Goal: Check status: Check status

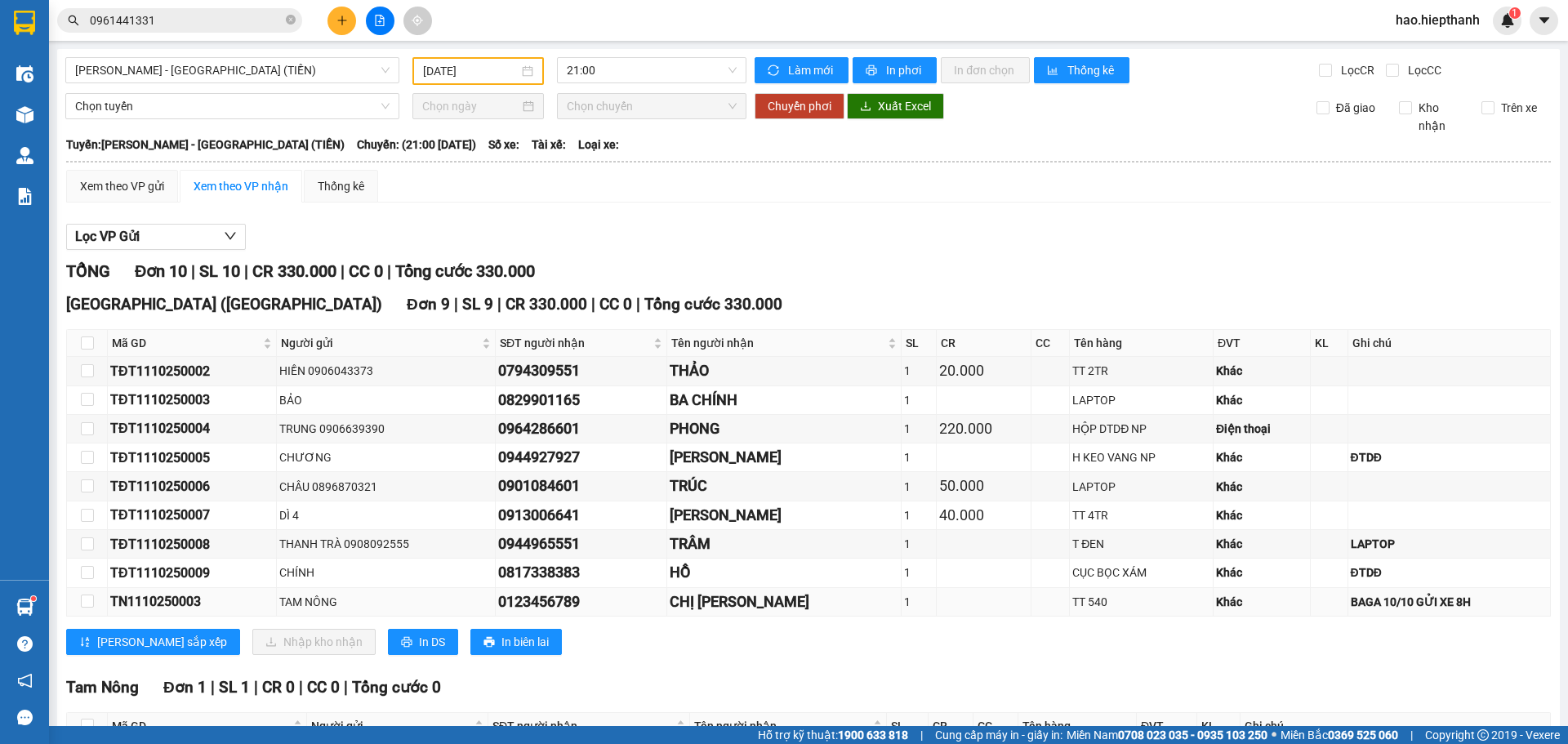
click at [177, 604] on div "TN1110250003" at bounding box center [191, 601] width 164 height 21
click at [181, 578] on div "TĐT1110250009" at bounding box center [191, 573] width 164 height 21
click at [183, 555] on td "TĐT1110250008" at bounding box center [191, 544] width 169 height 29
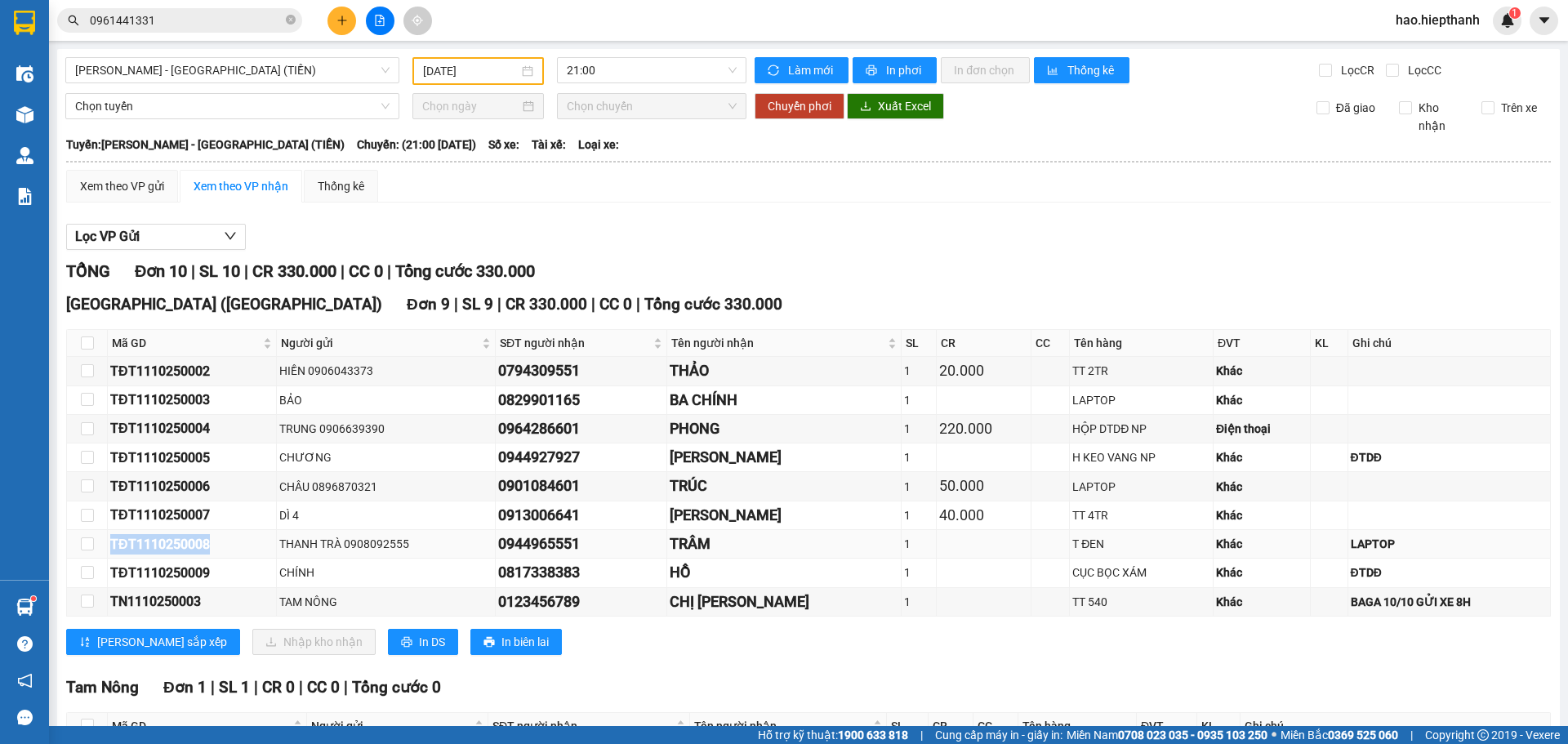
click at [183, 555] on td "TĐT1110250008" at bounding box center [191, 544] width 169 height 29
click at [191, 534] on div "TĐT1110250008" at bounding box center [191, 544] width 164 height 21
click at [191, 521] on div "TĐT1110250007" at bounding box center [191, 514] width 164 height 21
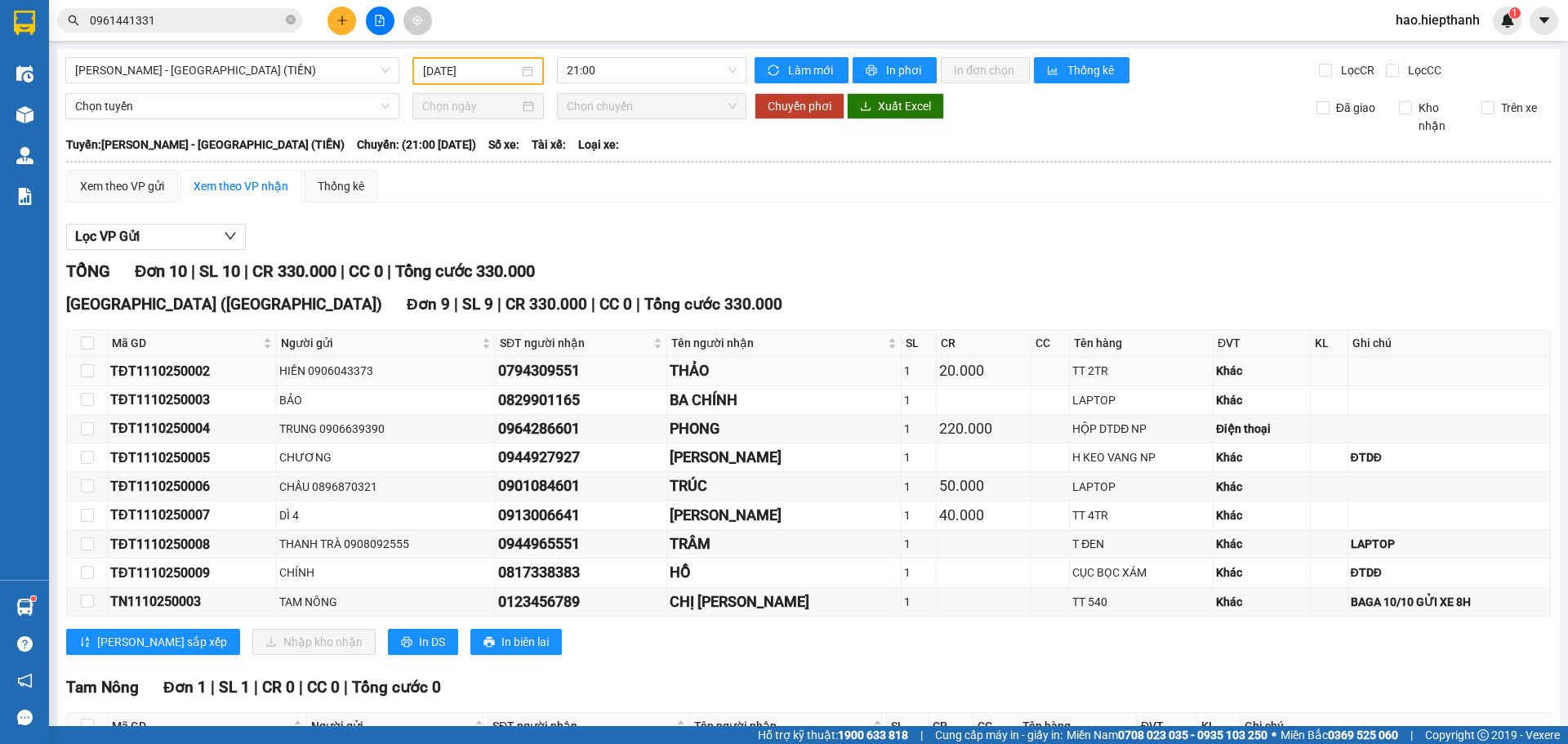
click at [196, 378] on div "TĐT1110250002" at bounding box center [191, 372] width 164 height 21
click at [191, 404] on div "TĐT1110250003" at bounding box center [191, 400] width 164 height 21
click at [182, 437] on div "TĐT1110250004" at bounding box center [191, 429] width 164 height 21
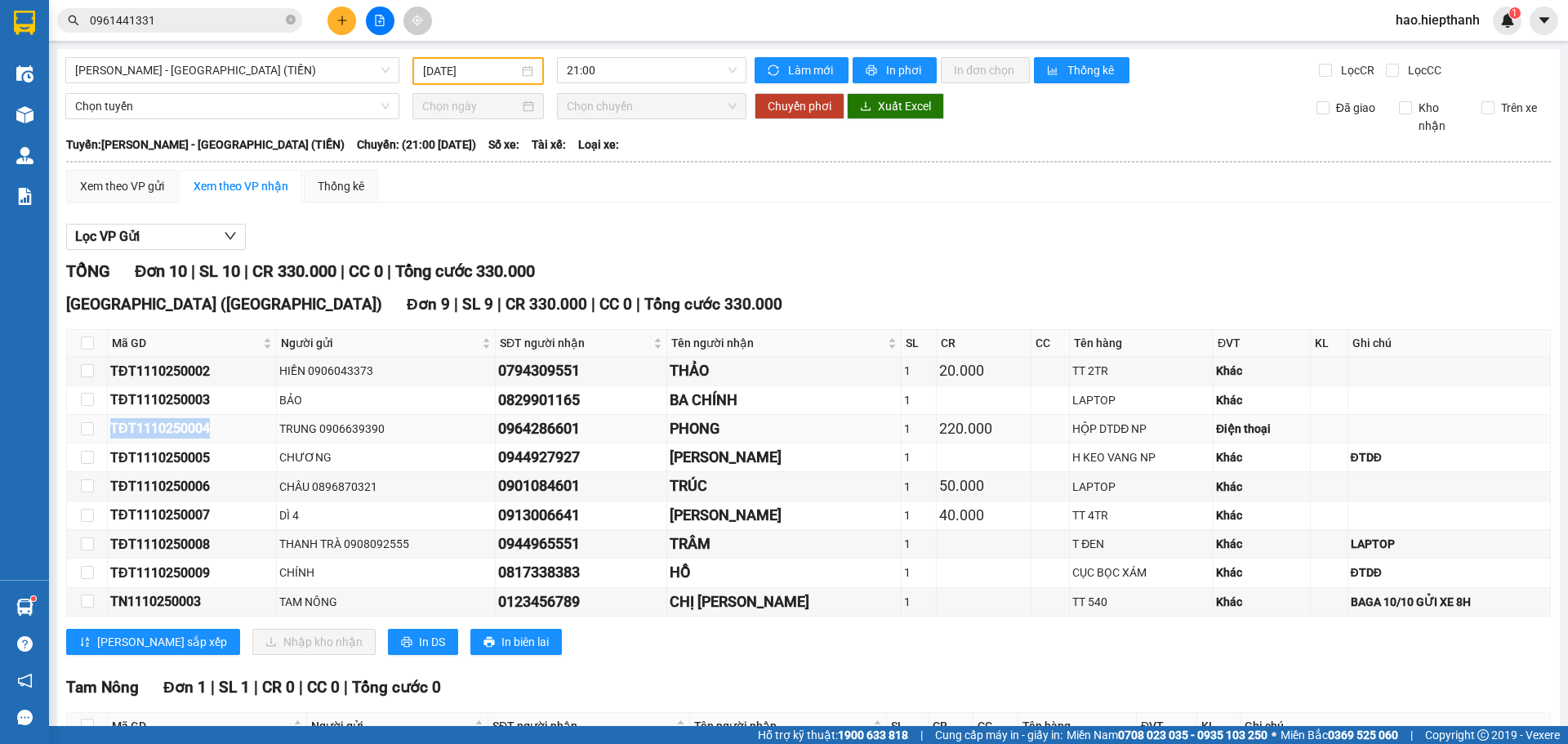
click at [182, 437] on div "TĐT1110250004" at bounding box center [191, 429] width 164 height 21
click at [187, 463] on div "TĐT1110250005" at bounding box center [191, 457] width 164 height 21
click at [186, 495] on div "TĐT1110250006" at bounding box center [191, 486] width 164 height 21
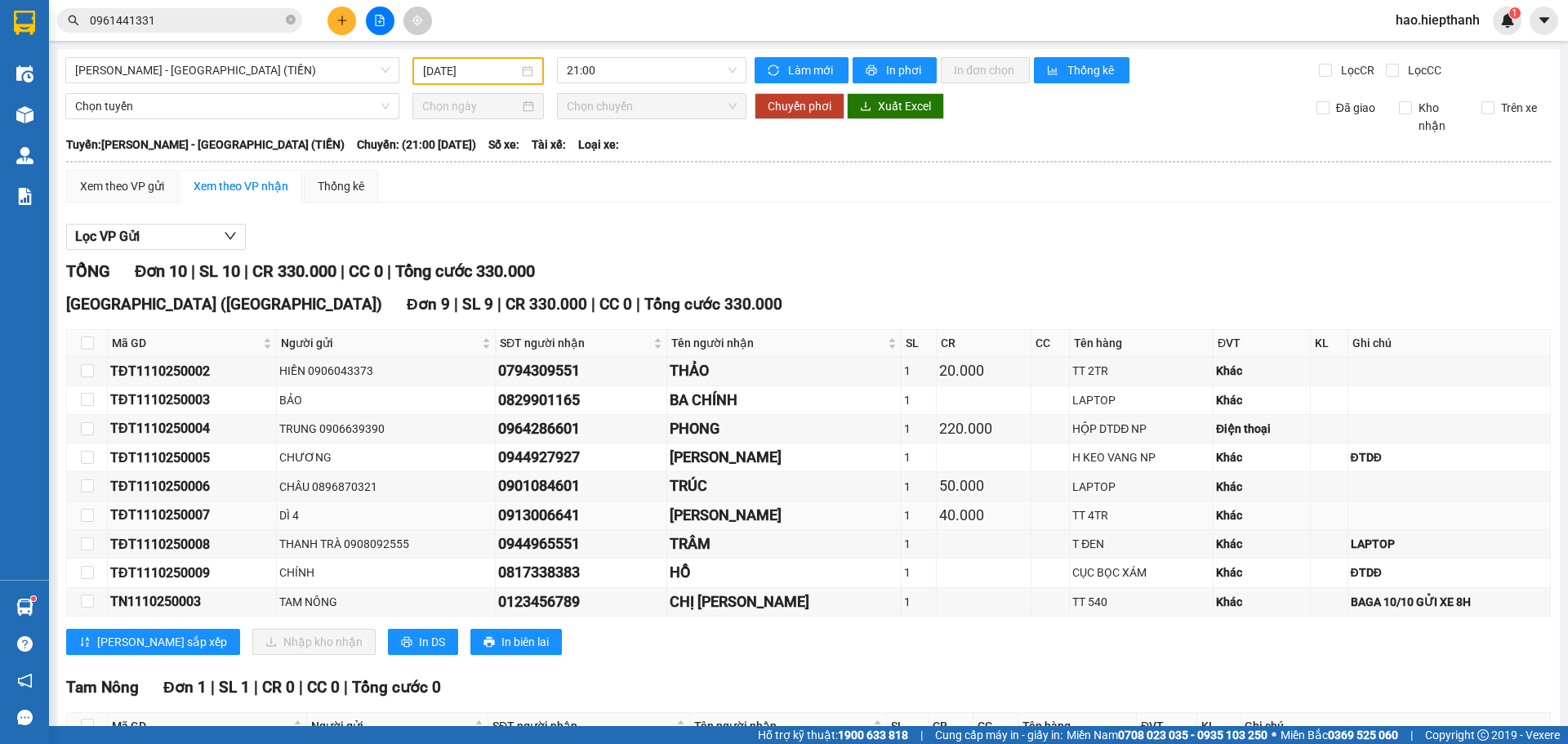
click at [188, 523] on div "TĐT1110250007" at bounding box center [191, 514] width 164 height 21
click at [185, 539] on div "TĐT1110250008" at bounding box center [191, 544] width 164 height 21
click at [184, 585] on td "TĐT1110250009" at bounding box center [191, 573] width 169 height 29
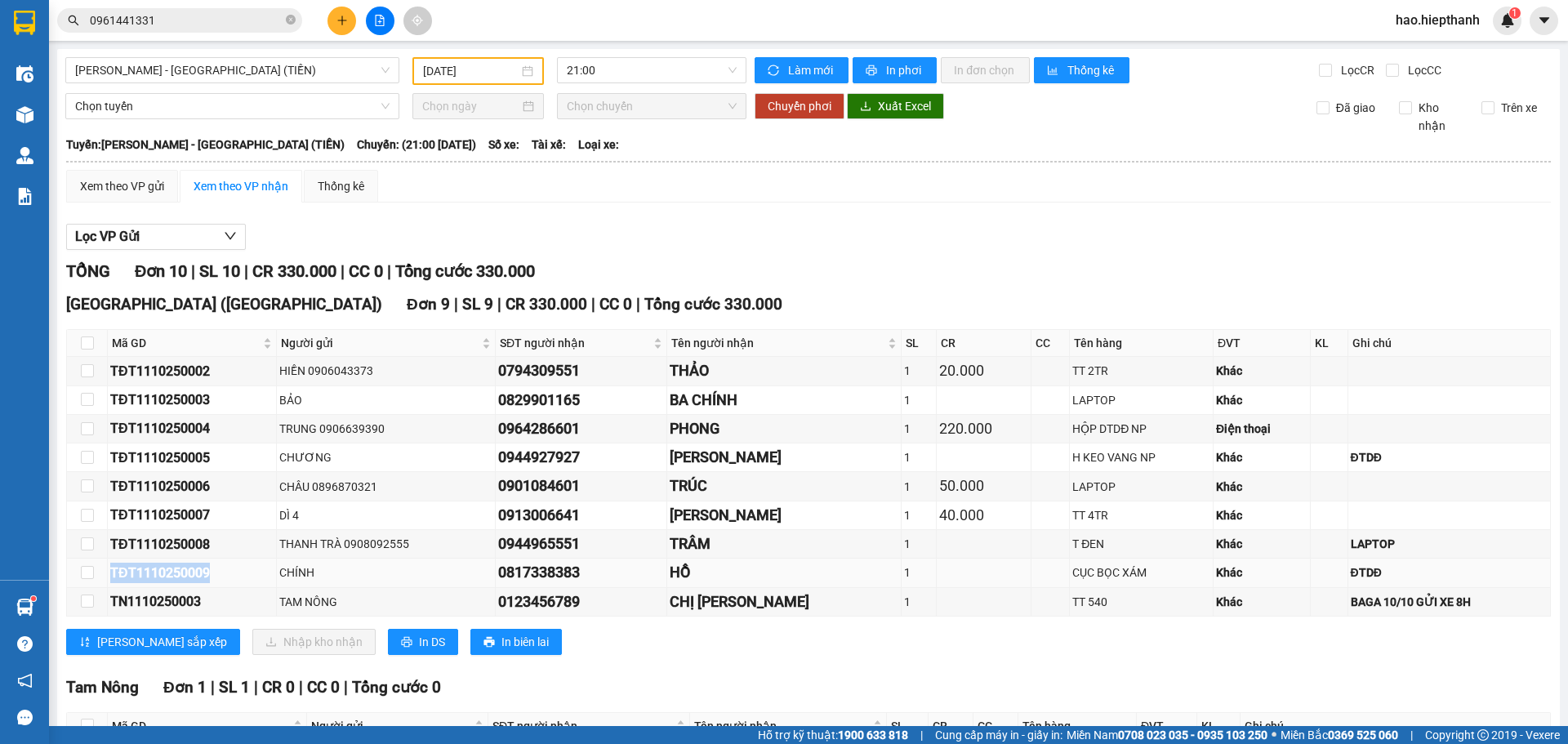
click at [185, 585] on td "TĐT1110250009" at bounding box center [191, 573] width 169 height 29
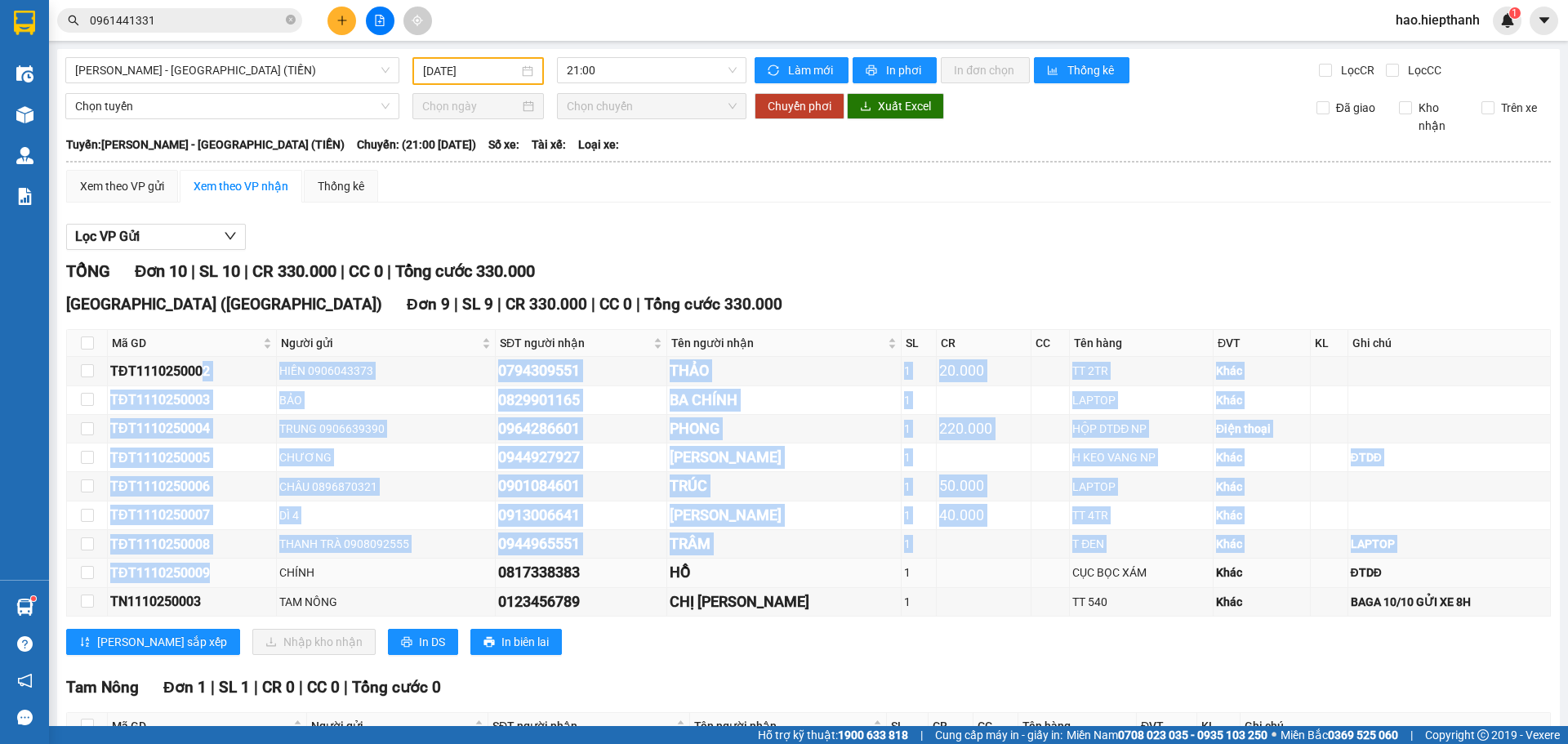
drag, startPoint x: 204, startPoint y: 376, endPoint x: 216, endPoint y: 576, distance: 200.4
click at [216, 576] on tbody "TĐT1110250002 HIỀN 0906043373 0794309551 THẢO 1 20.000 TT 2TR Khác TĐT111025000…" at bounding box center [808, 487] width 1484 height 260
click at [287, 547] on td "THANH TRÀ 0908092555" at bounding box center [386, 544] width 219 height 29
